Goal: Task Accomplishment & Management: Use online tool/utility

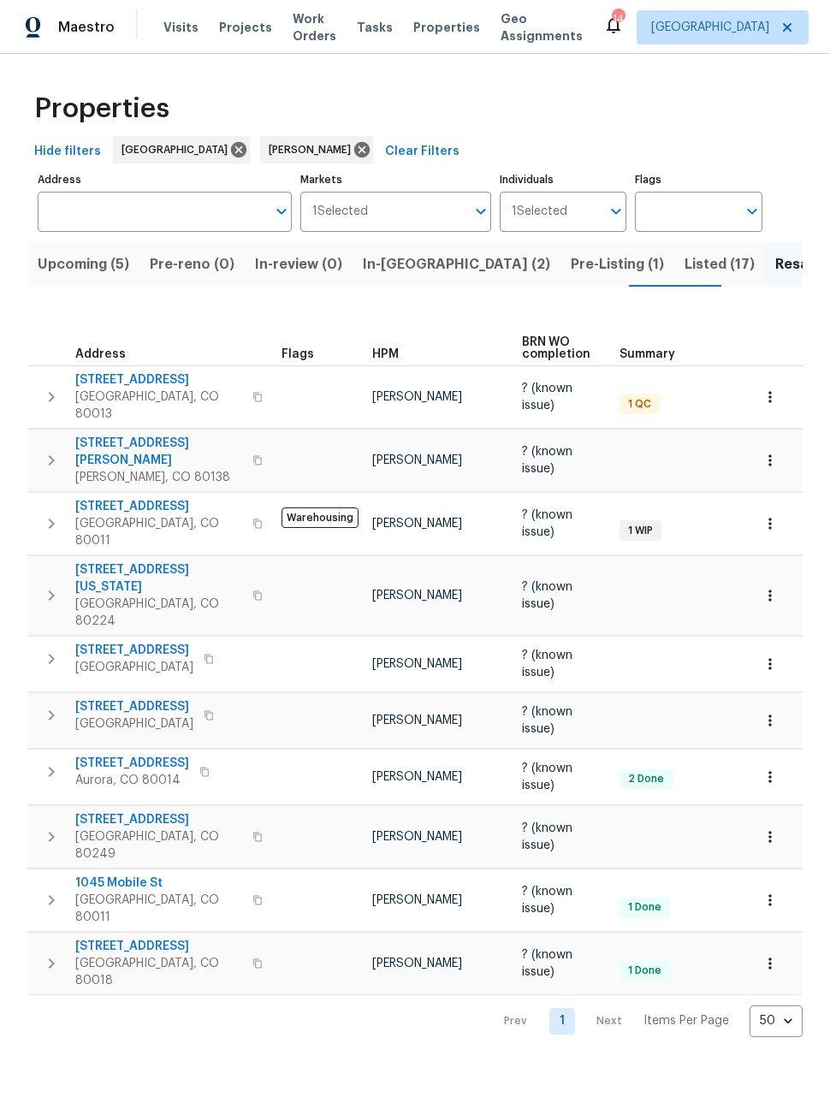
click at [83, 268] on span "Upcoming (5)" at bounding box center [84, 264] width 92 height 24
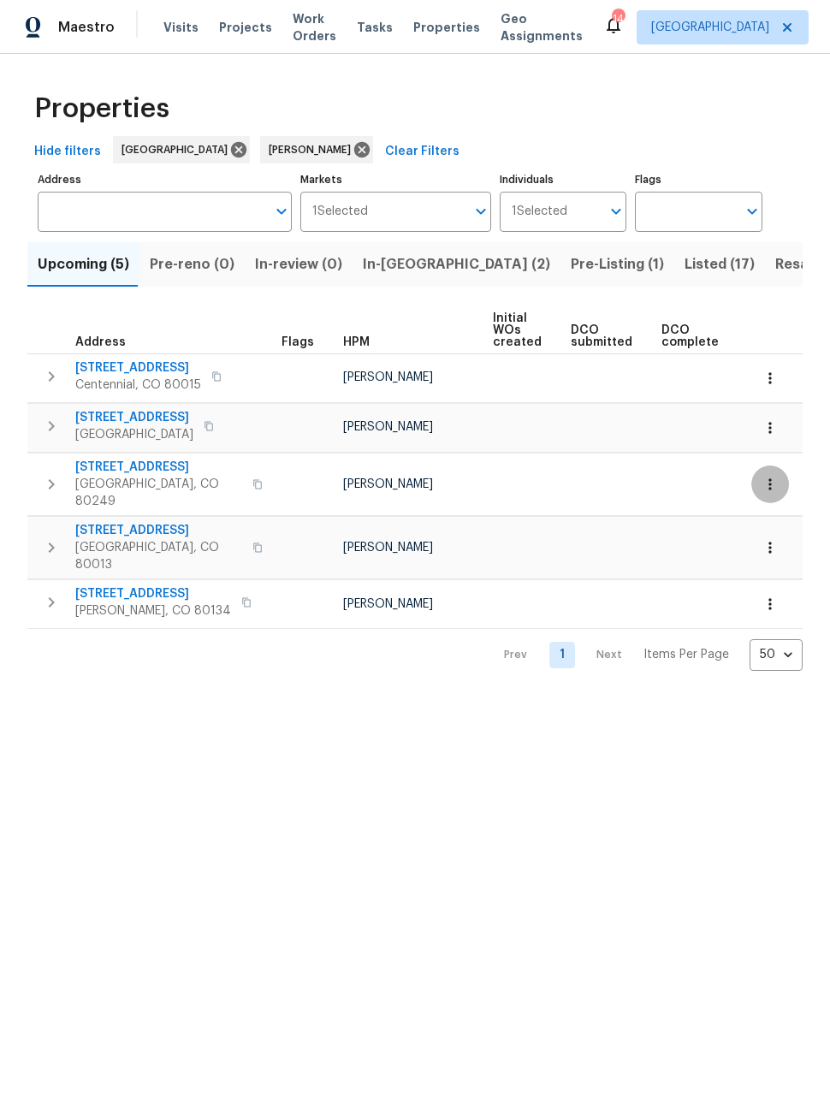
click at [778, 475] on button "button" at bounding box center [770, 484] width 38 height 38
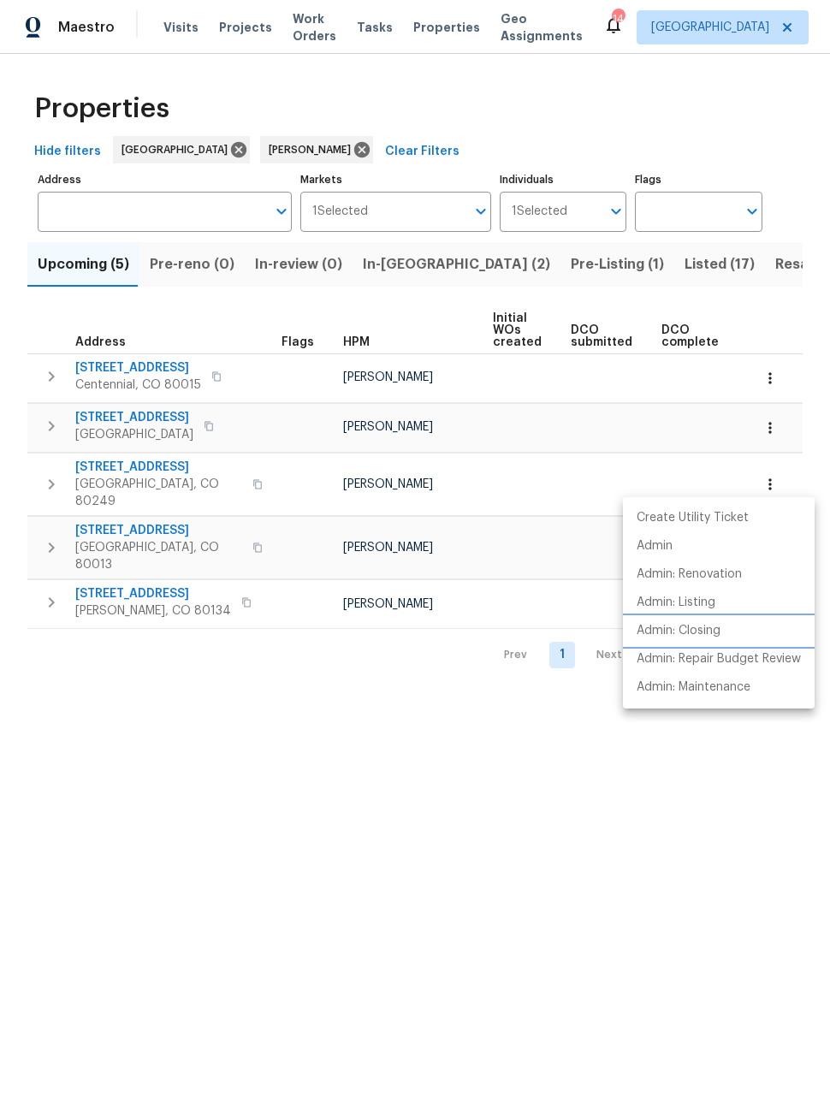
click at [711, 623] on p "Admin: Closing" at bounding box center [678, 631] width 84 height 18
click at [447, 708] on div at bounding box center [415, 548] width 830 height 1097
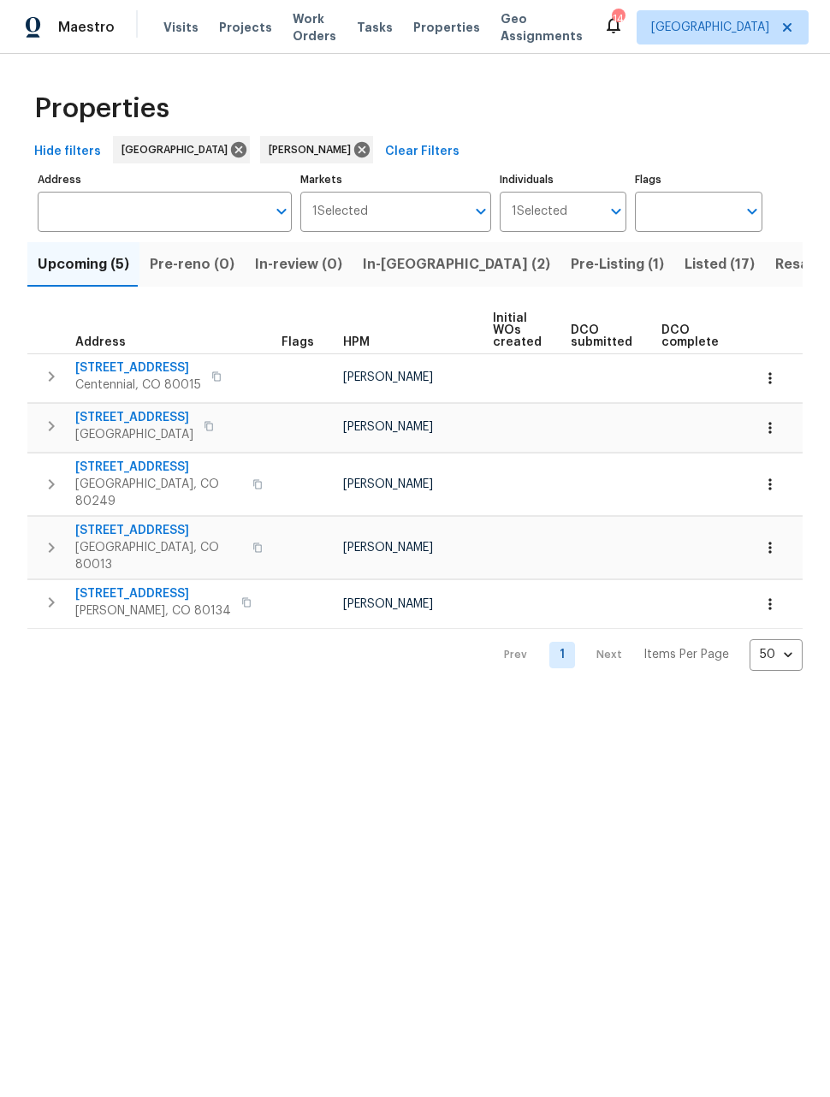
click at [684, 266] on span "Listed (17)" at bounding box center [719, 264] width 70 height 24
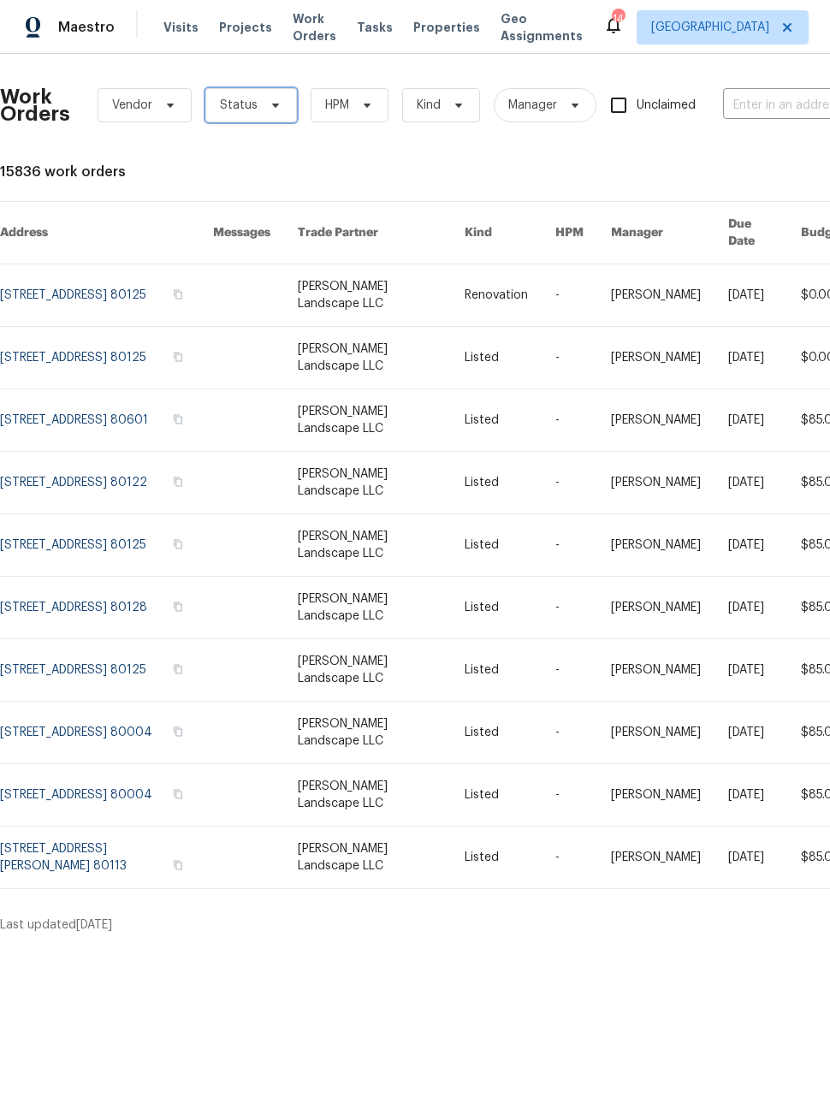
click at [263, 106] on span at bounding box center [272, 105] width 19 height 14
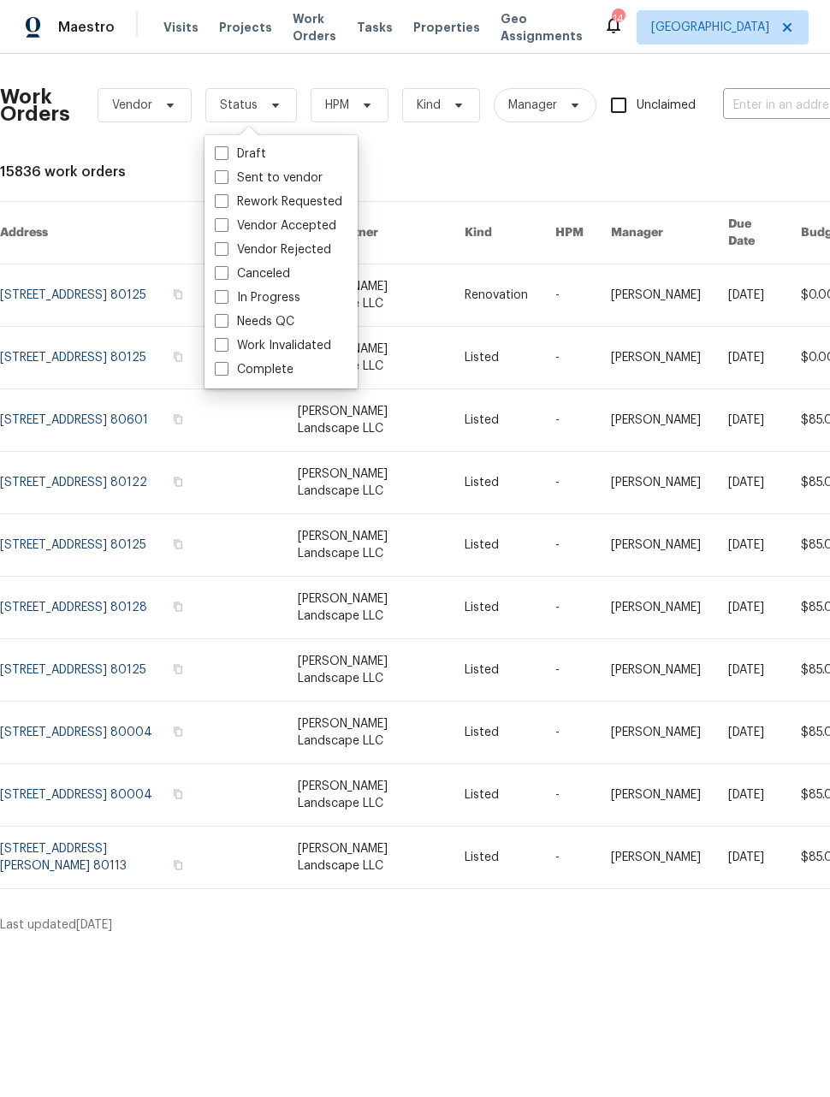
click at [210, 328] on div "Needs QC" at bounding box center [281, 322] width 143 height 24
click at [225, 318] on span at bounding box center [222, 321] width 14 height 14
click at [225, 318] on input "Needs QC" at bounding box center [220, 318] width 11 height 11
checkbox input "true"
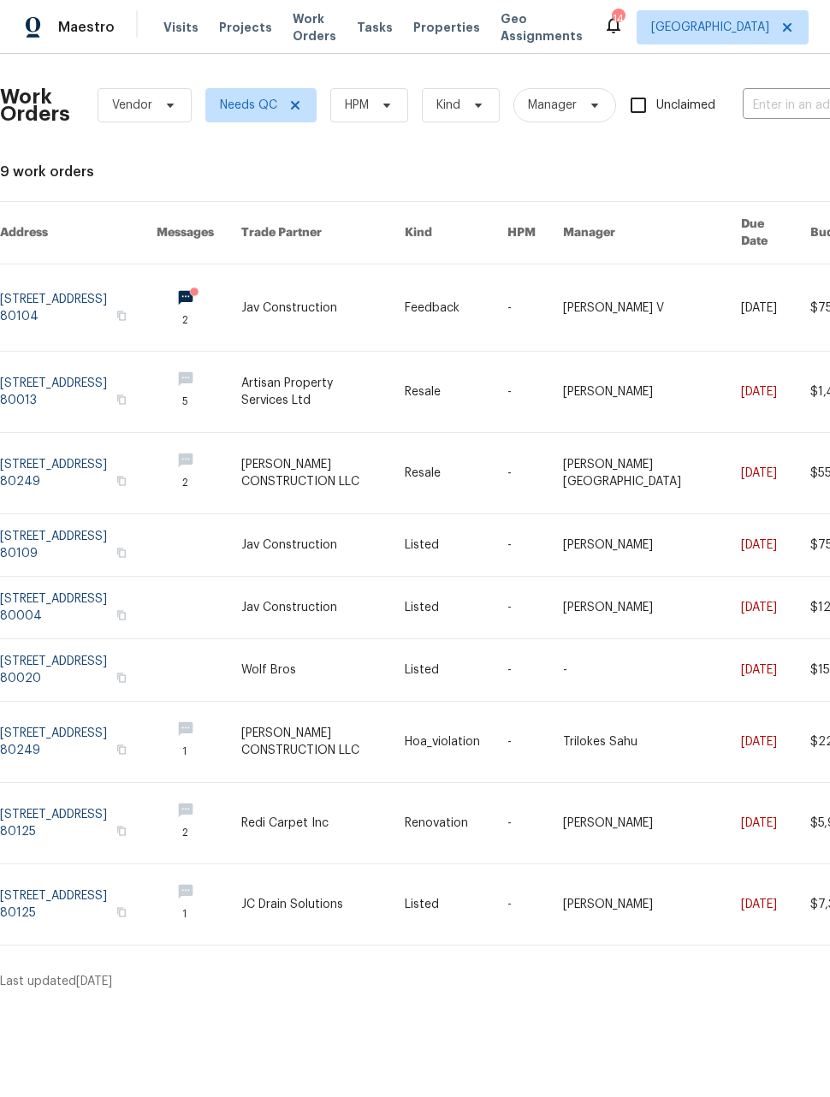
click at [93, 14] on div "Maestro" at bounding box center [57, 27] width 115 height 34
